Goal: Information Seeking & Learning: Learn about a topic

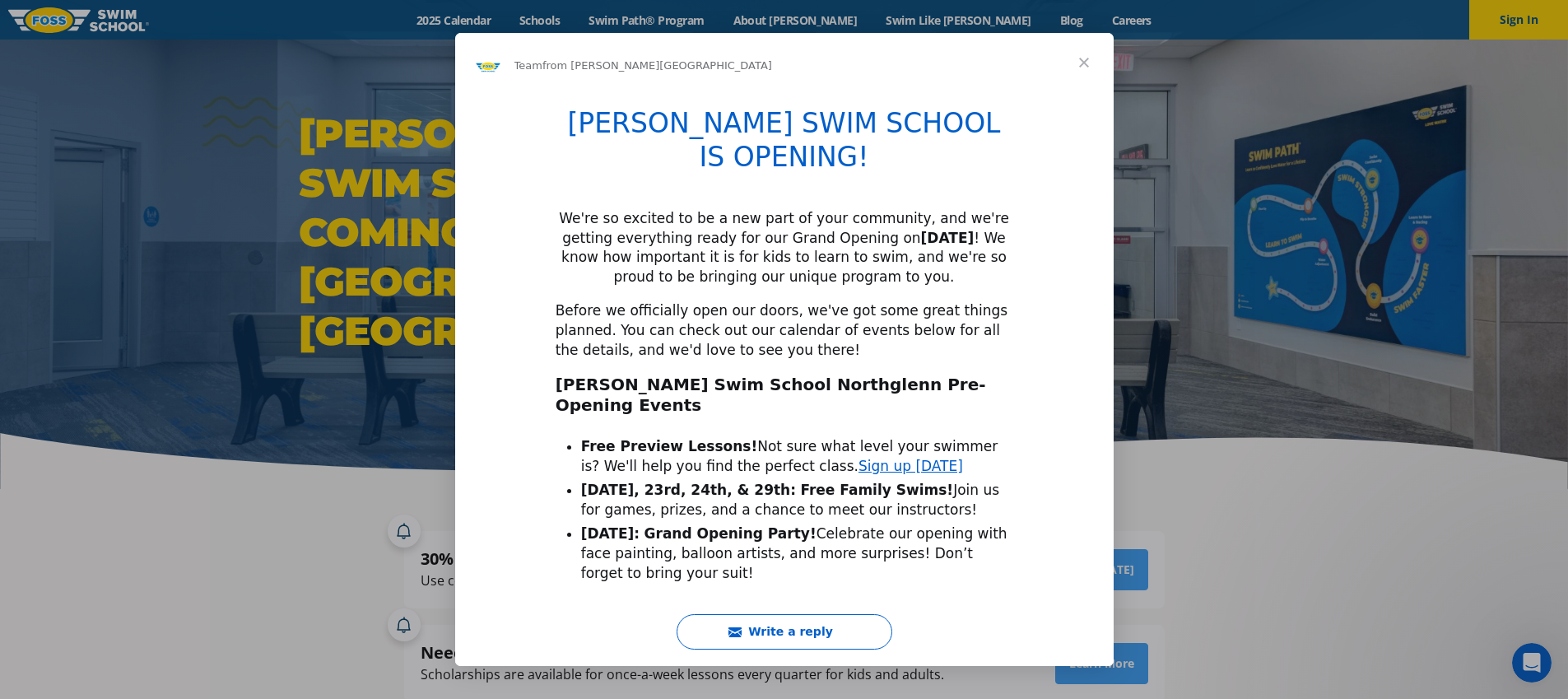
click at [1064, 71] on span "Close" at bounding box center [1083, 62] width 59 height 59
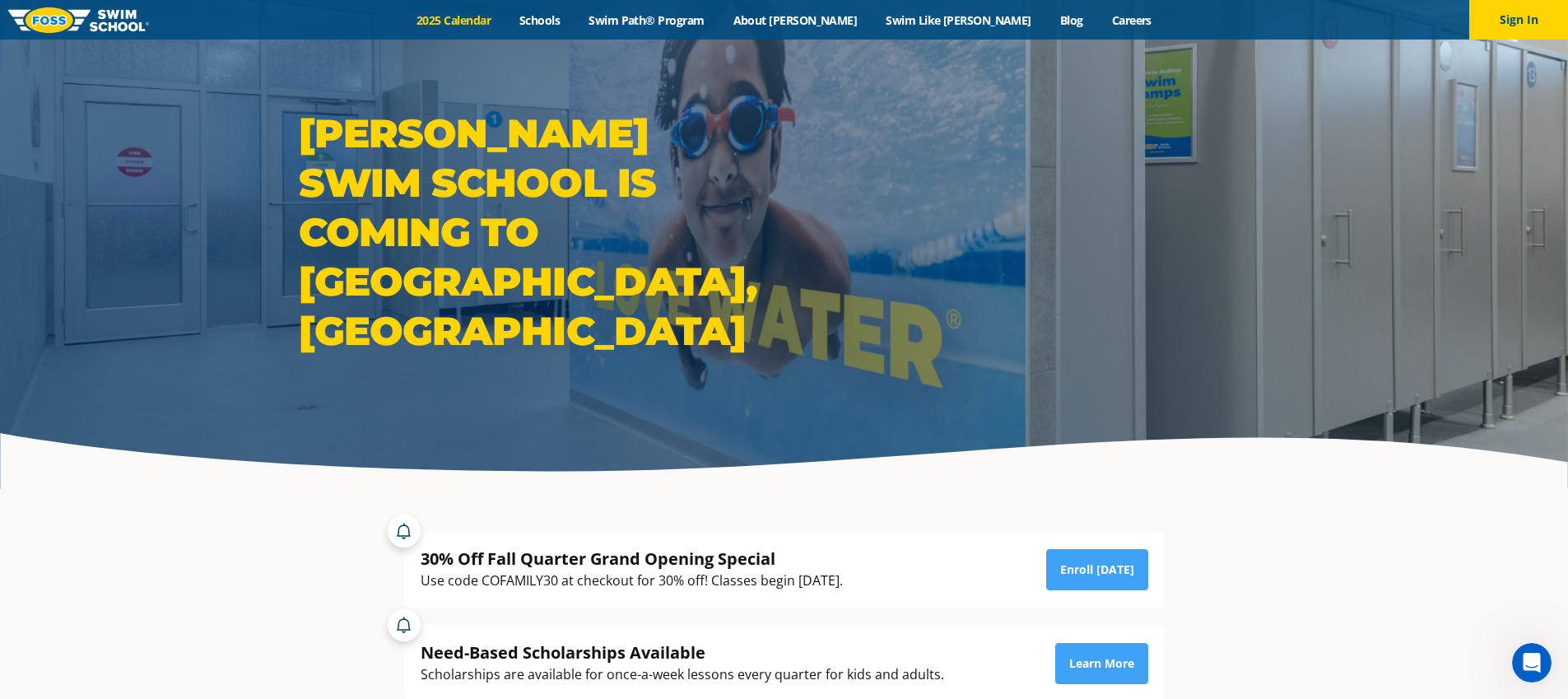
click at [505, 17] on link "2025 Calendar" at bounding box center [454, 20] width 103 height 15
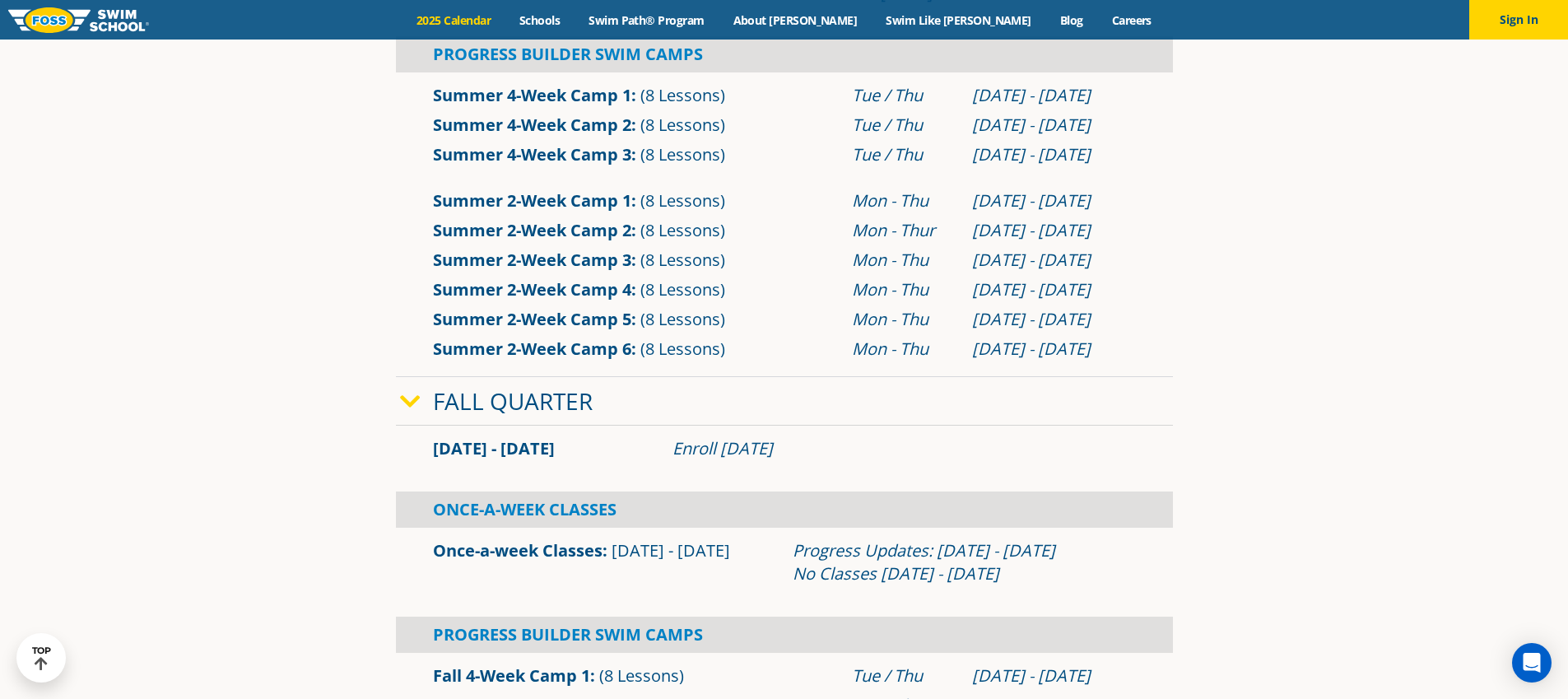
scroll to position [800, 0]
click at [517, 548] on link "Once-a-week Classes" at bounding box center [518, 549] width 170 height 22
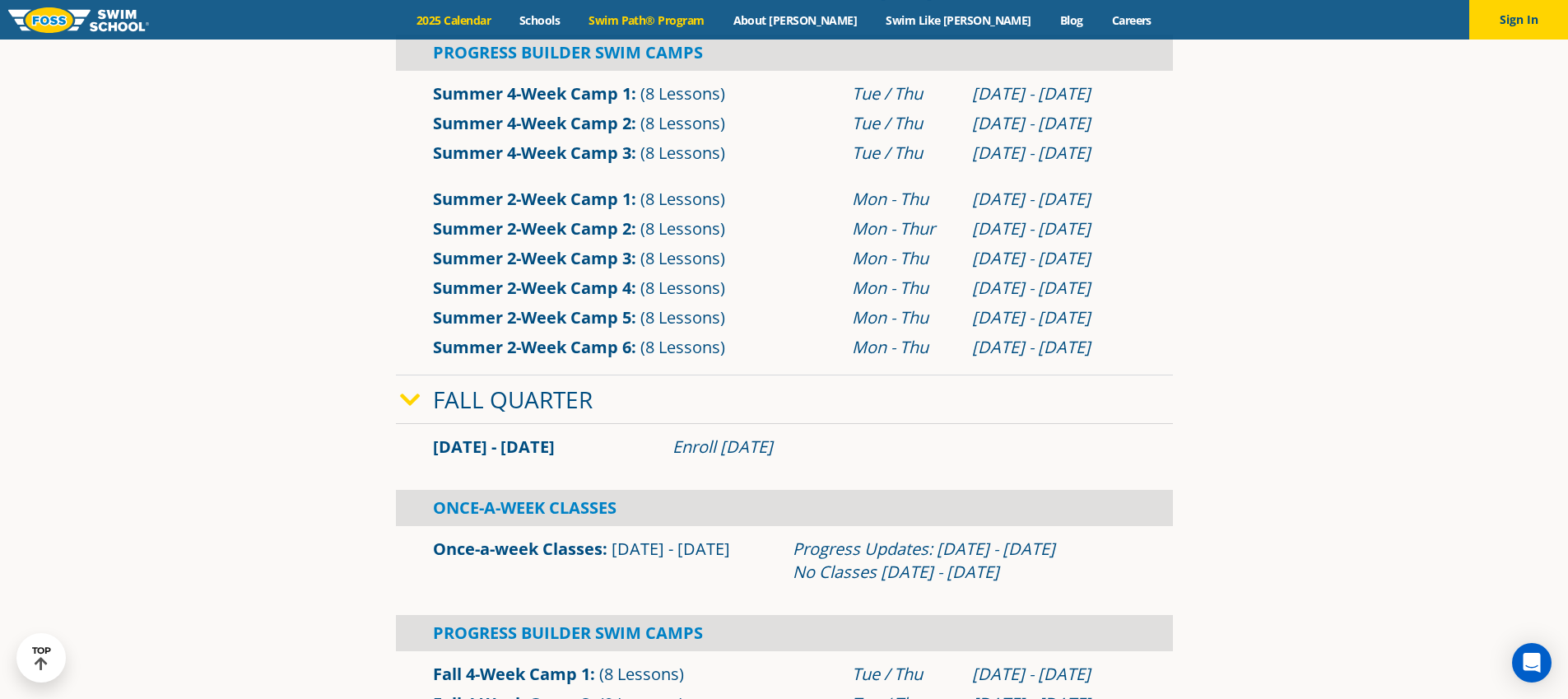
click at [698, 22] on link "Swim Path® Program" at bounding box center [647, 20] width 144 height 15
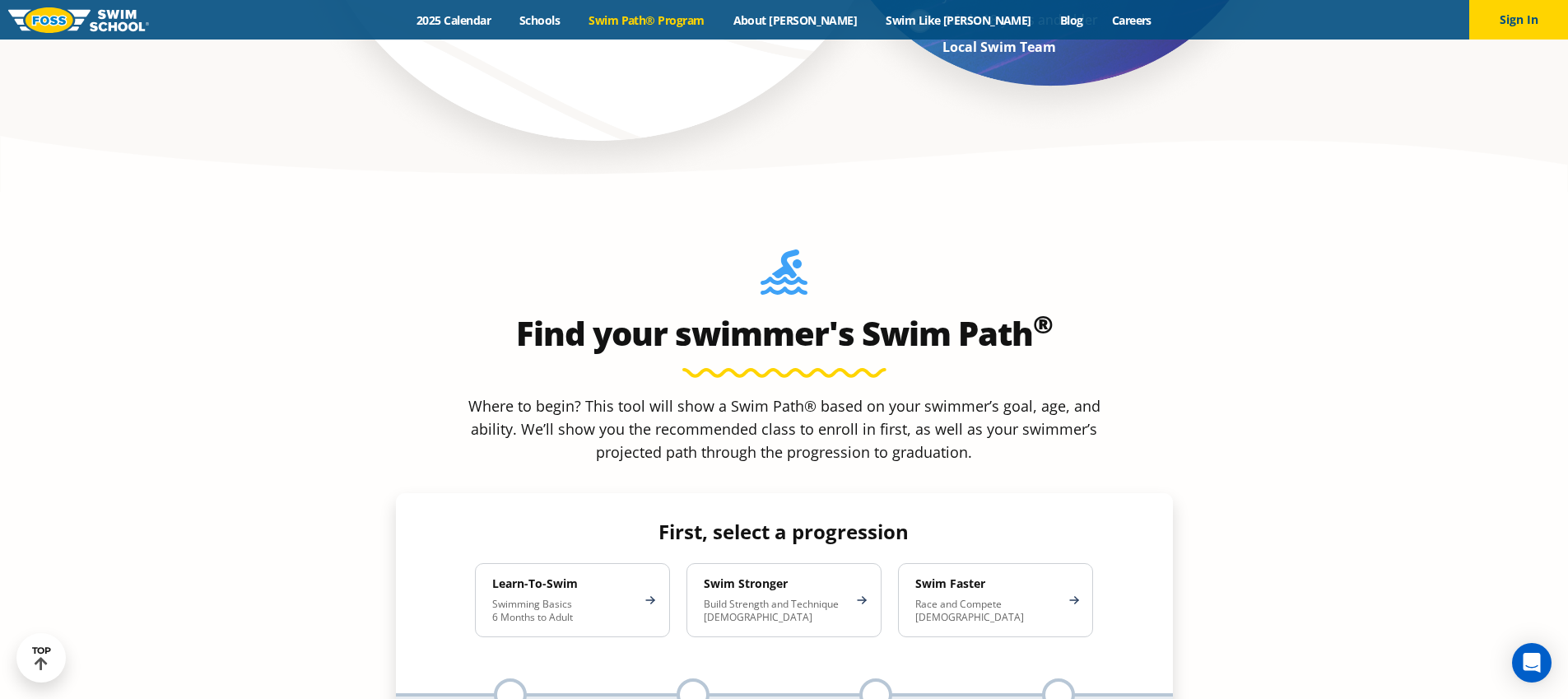
scroll to position [1357, 0]
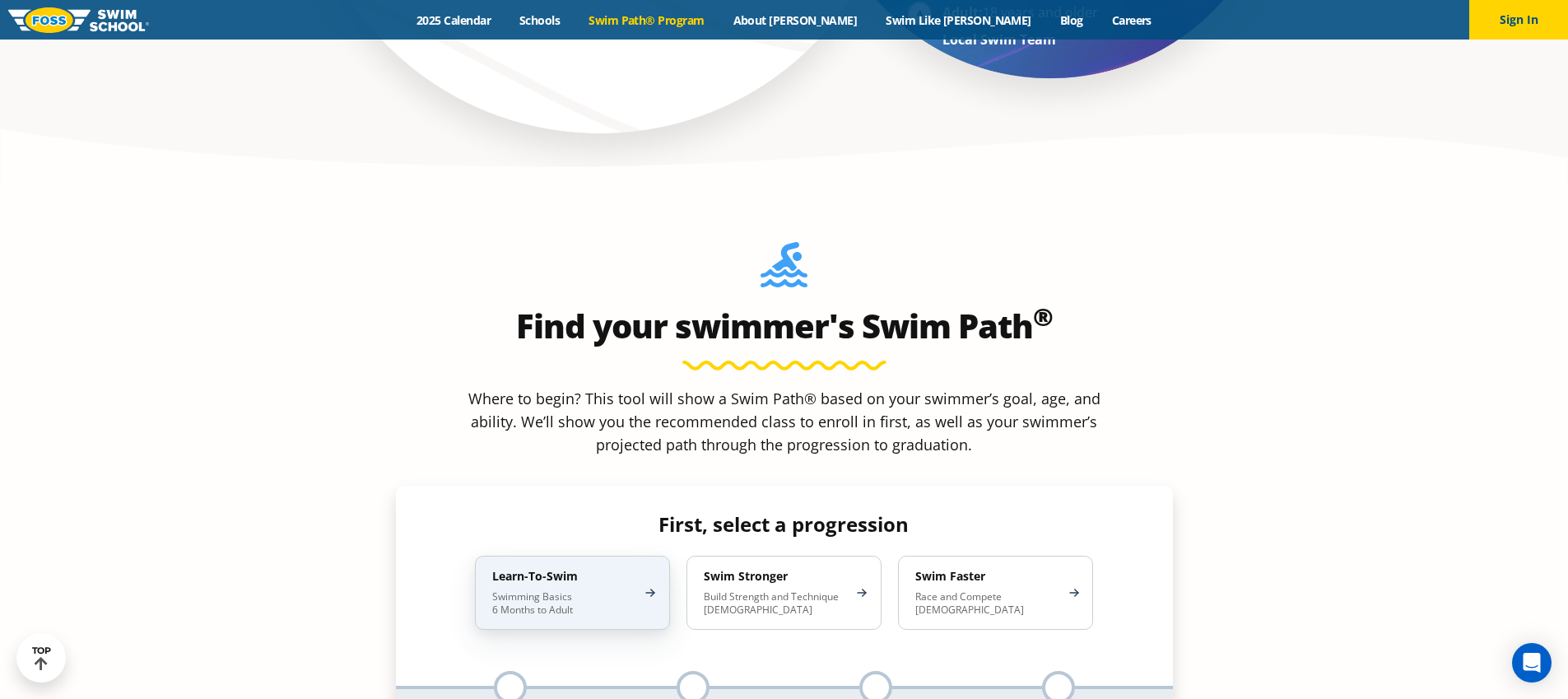
click at [585, 590] on p "Swimming Basics 6 Months to Adult" at bounding box center [564, 603] width 144 height 27
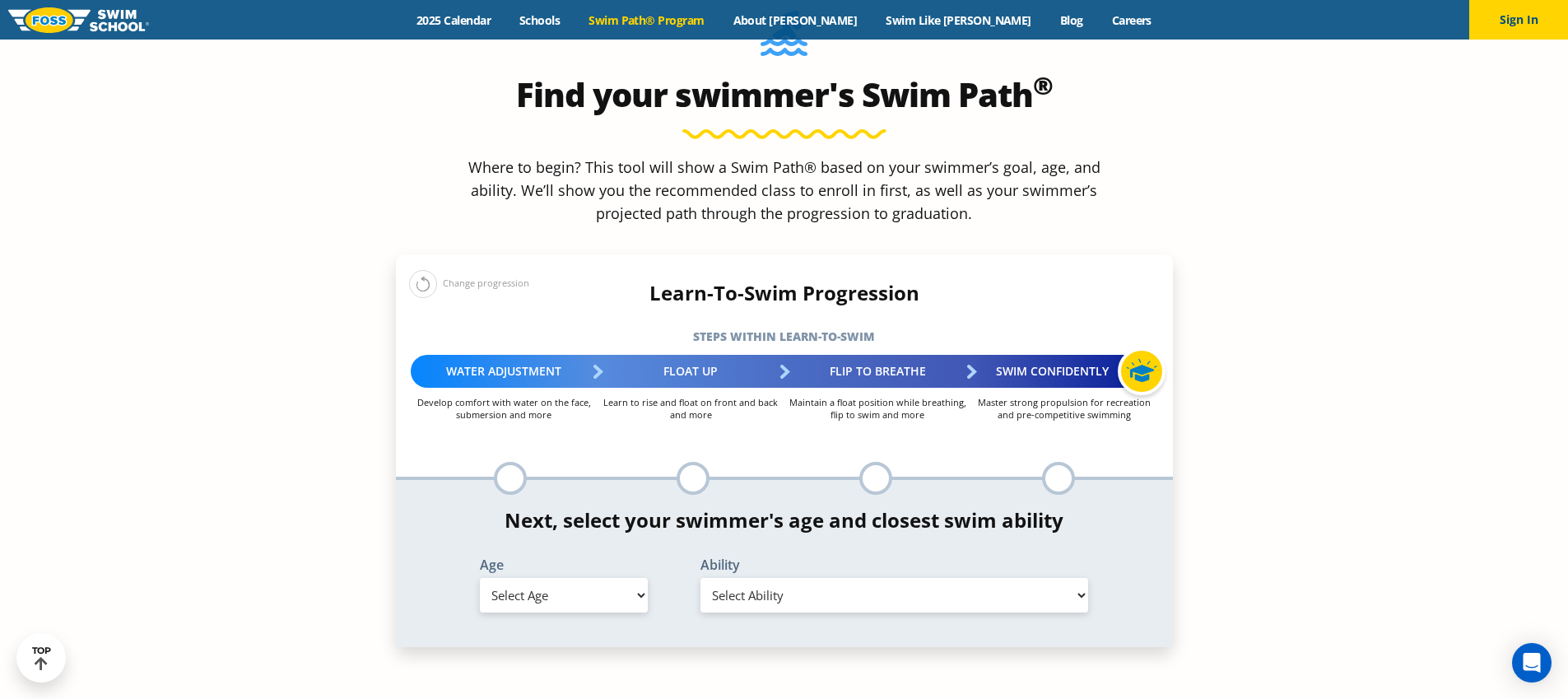
scroll to position [1621, 0]
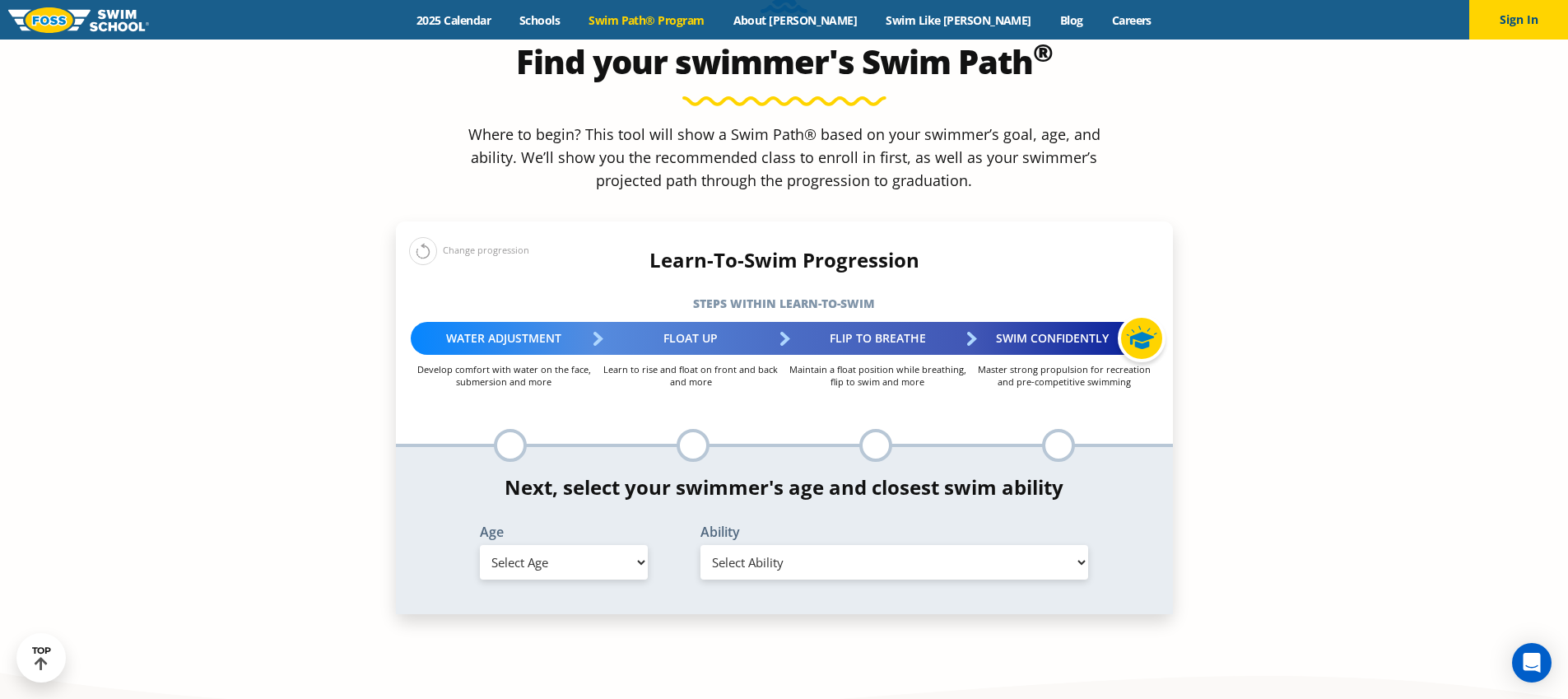
click at [602, 545] on select "Select Age 6 months - 1 year 1 year 2 years 3 years 4 years 5 years 6 years 7 y…" at bounding box center [564, 562] width 168 height 34
select select "2-years"
click at [856, 545] on select "Select Ability First in-water experience Comfortable with water poured over the…" at bounding box center [895, 562] width 389 height 34
select select "2-years-comfortable-with-water-poured-over-face-eyes-and-ears-and-with-ears-in-…"
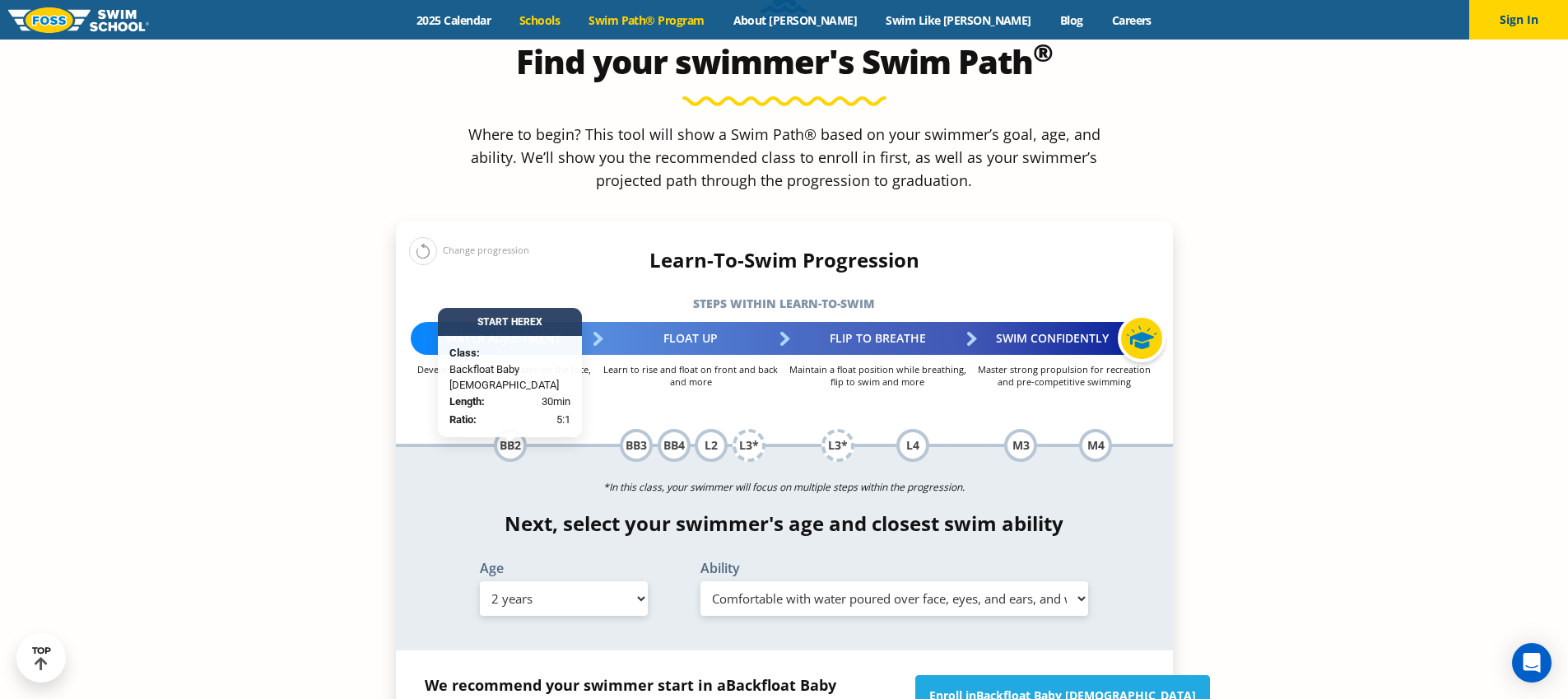
click at [575, 15] on link "Schools" at bounding box center [540, 20] width 69 height 15
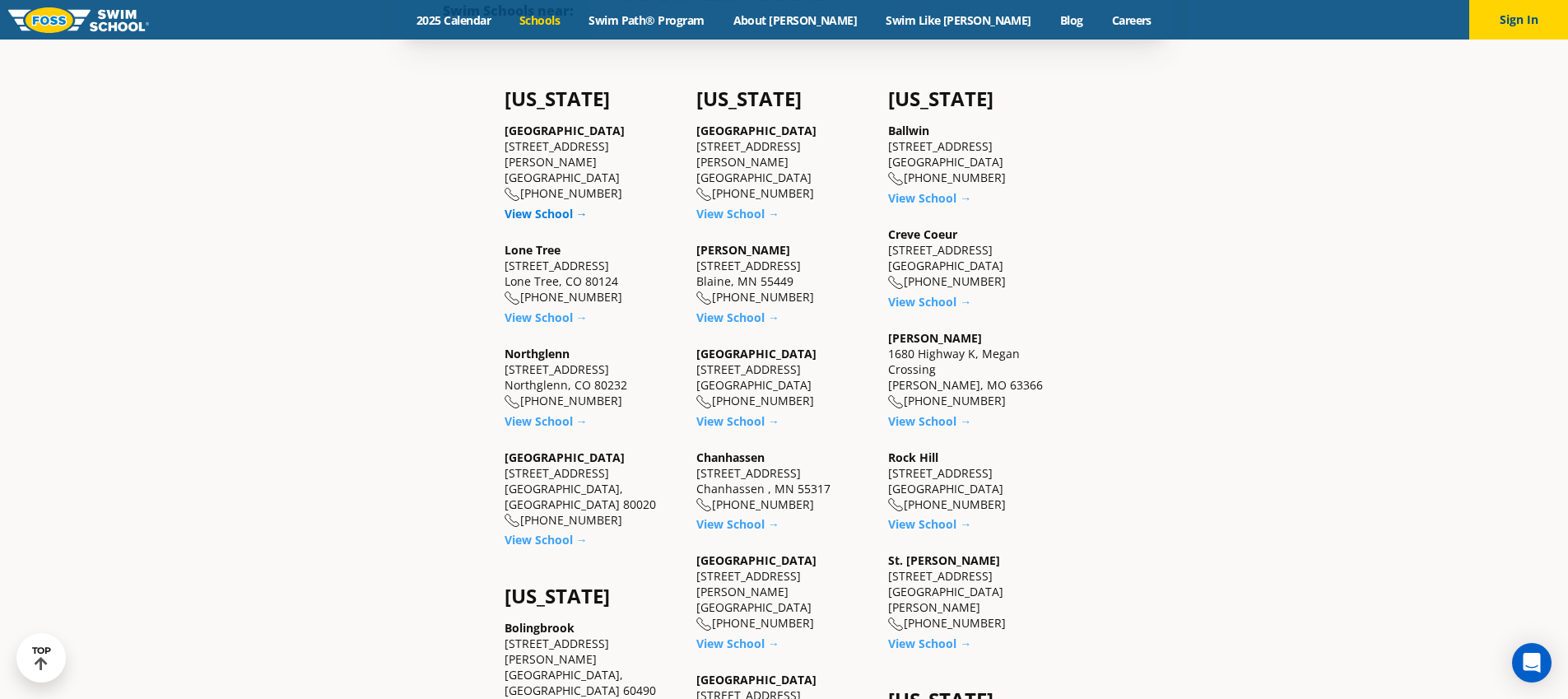
scroll to position [586, 0]
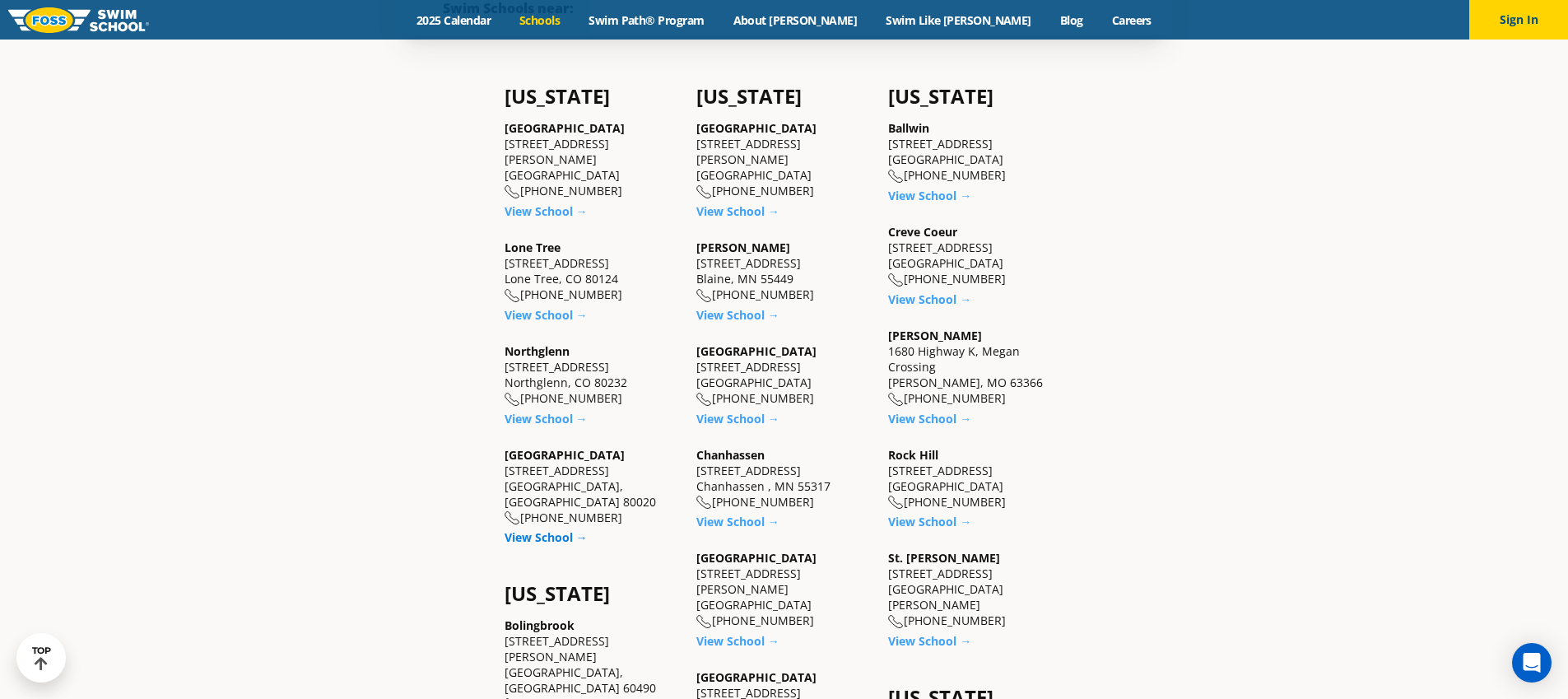
click at [537, 529] on link "View School →" at bounding box center [546, 537] width 83 height 15
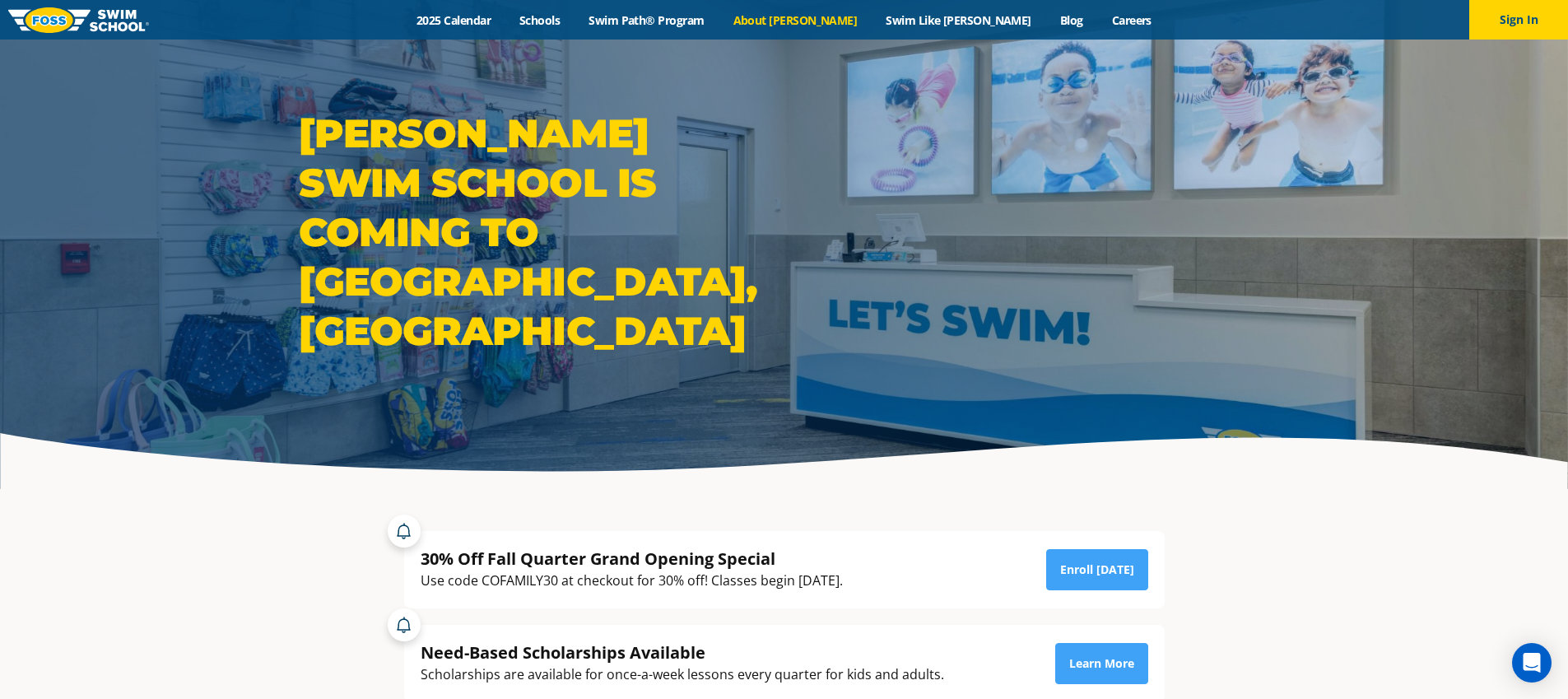
click at [833, 20] on link "About [PERSON_NAME]" at bounding box center [795, 20] width 153 height 15
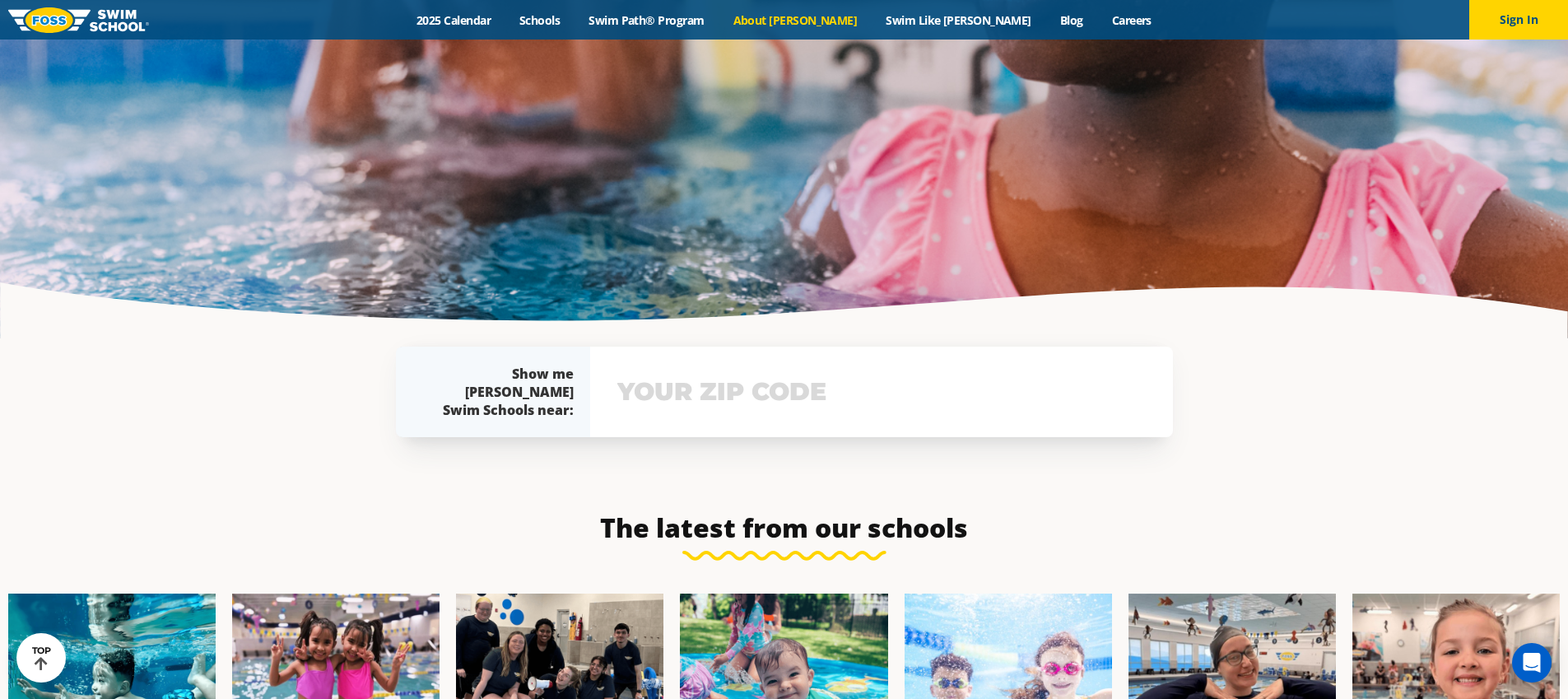
scroll to position [3615, 0]
click at [926, 23] on link "Swim Like [PERSON_NAME]" at bounding box center [958, 20] width 174 height 15
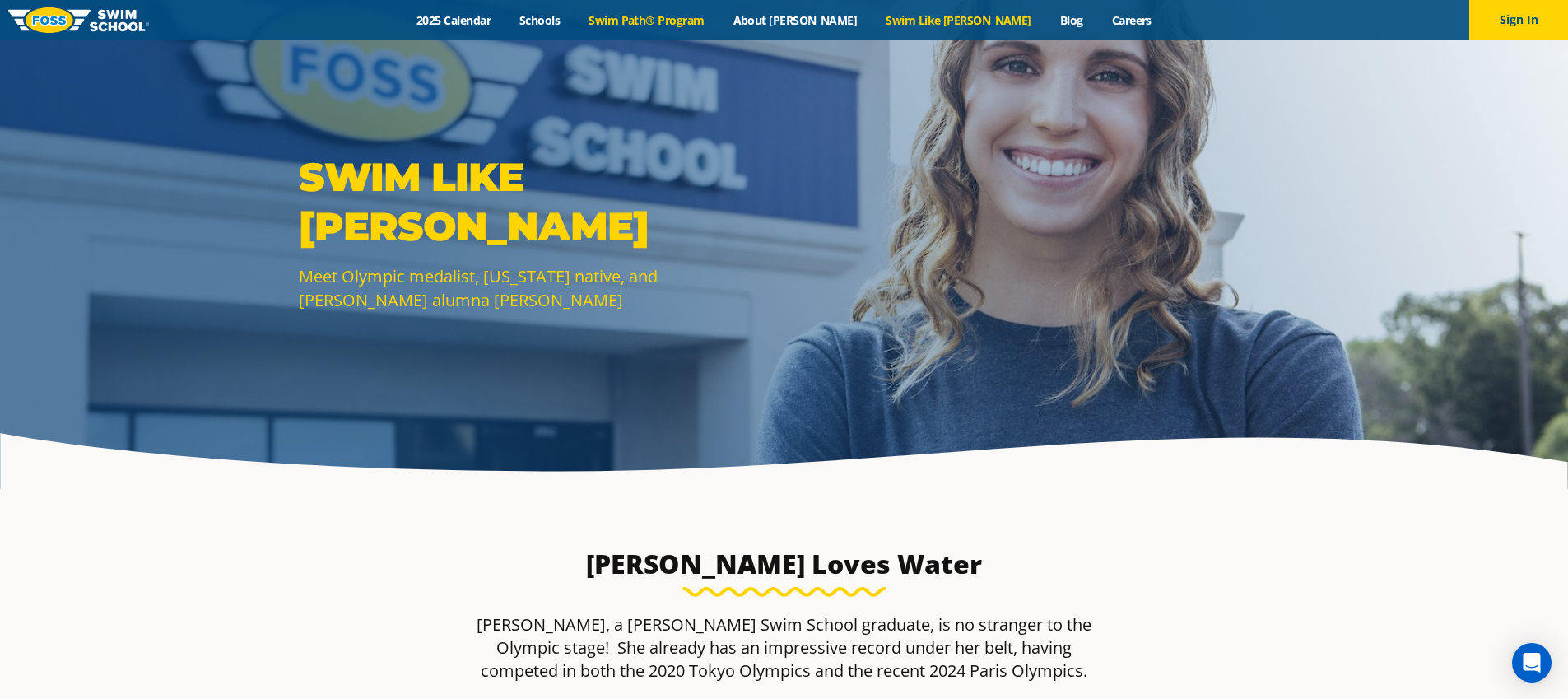
click at [719, 18] on link "Swim Path® Program" at bounding box center [647, 20] width 144 height 15
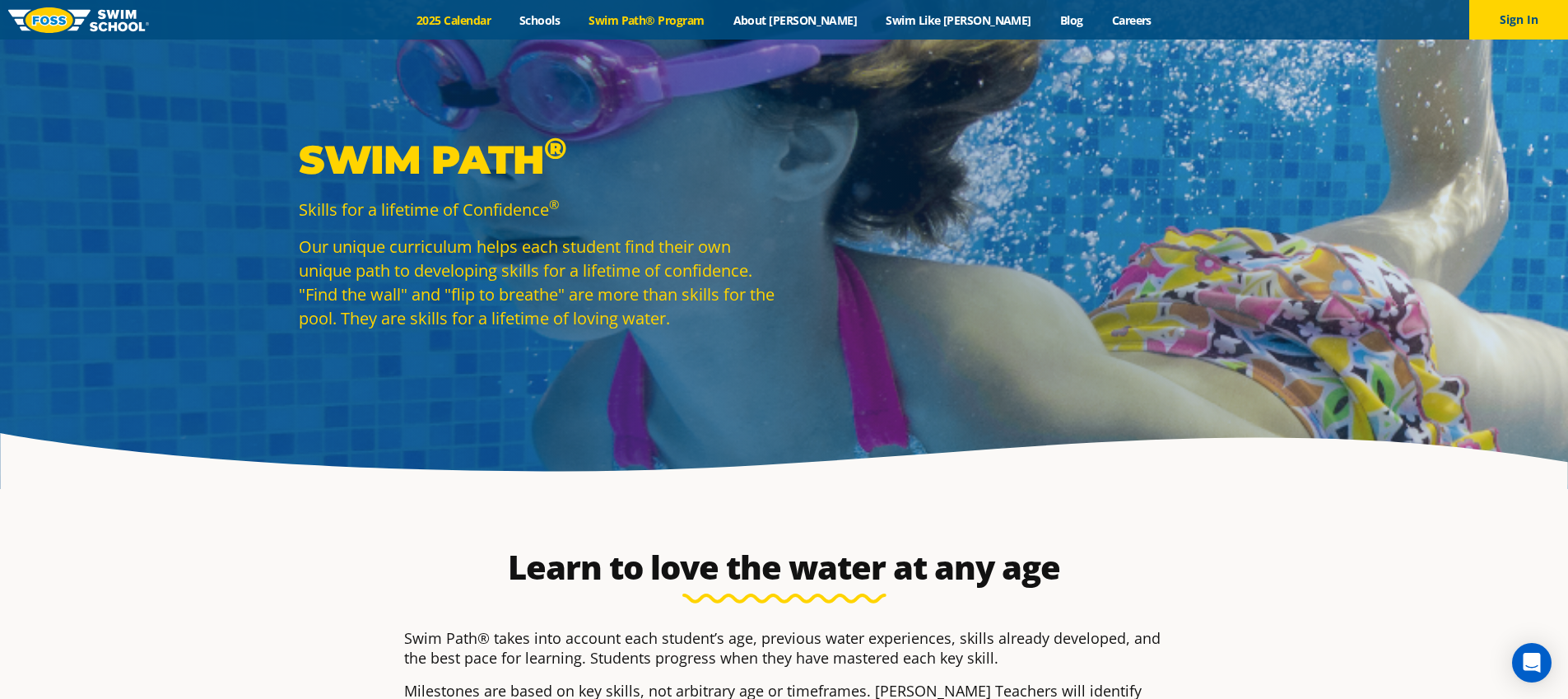
click at [505, 19] on link "2025 Calendar" at bounding box center [454, 20] width 103 height 15
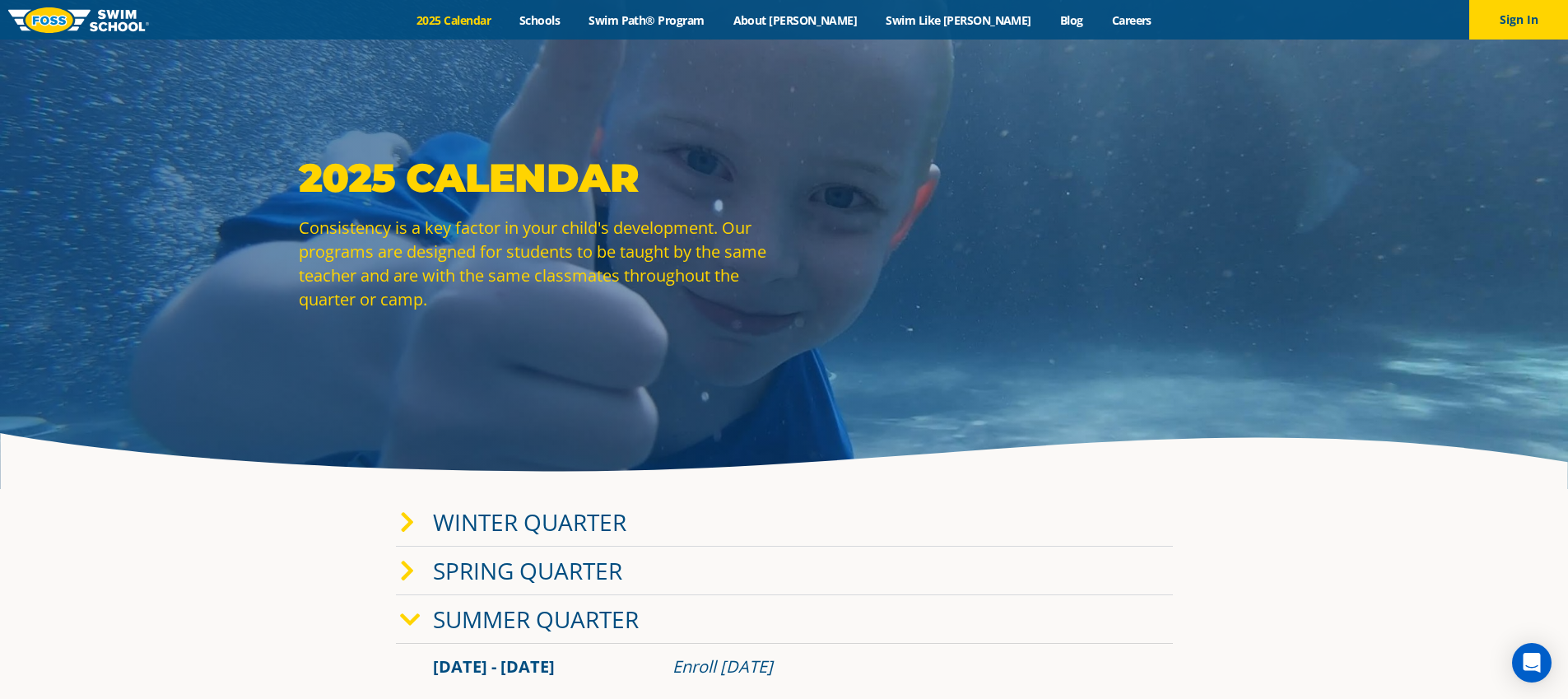
click at [410, 620] on icon at bounding box center [410, 619] width 21 height 23
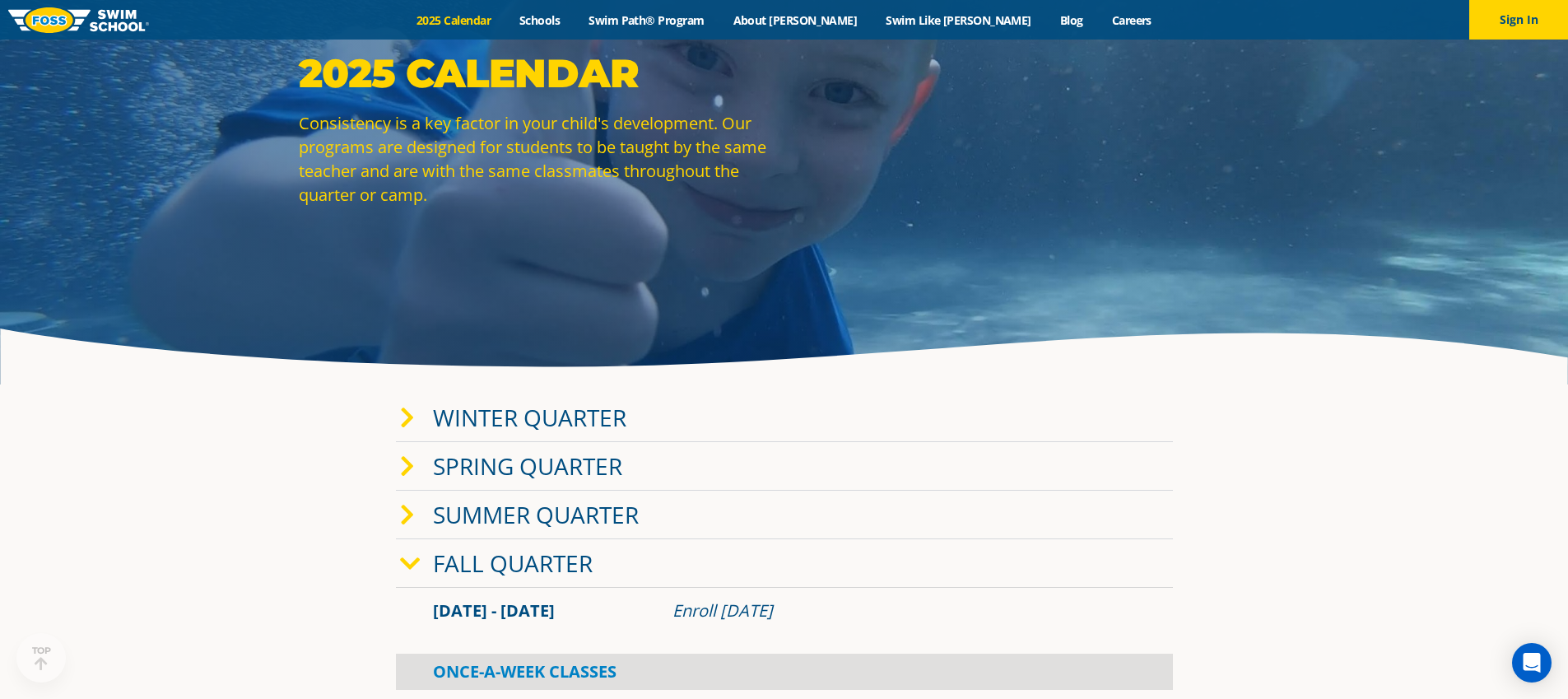
scroll to position [294, 0]
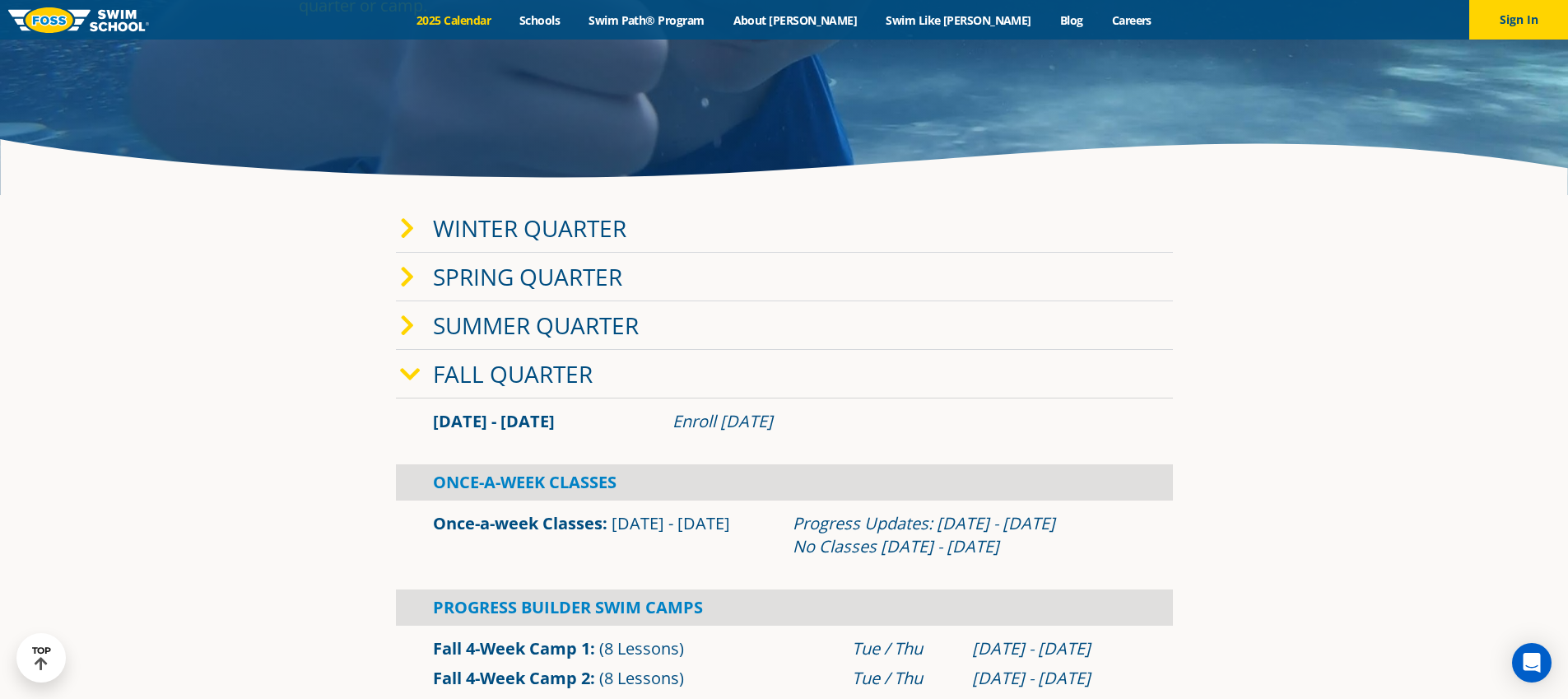
click at [490, 521] on link "Once-a-week Classes" at bounding box center [518, 523] width 170 height 22
